Goal: Transaction & Acquisition: Purchase product/service

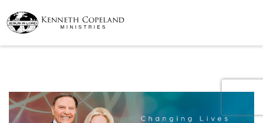
select select "OH"
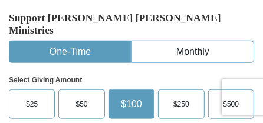
scroll to position [345, 0]
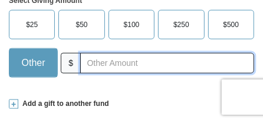
click at [94, 53] on input "text" at bounding box center [167, 63] width 174 height 21
type input "410.00"
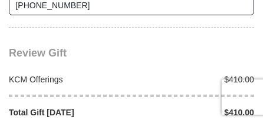
scroll to position [1238, 0]
